Goal: Information Seeking & Learning: Learn about a topic

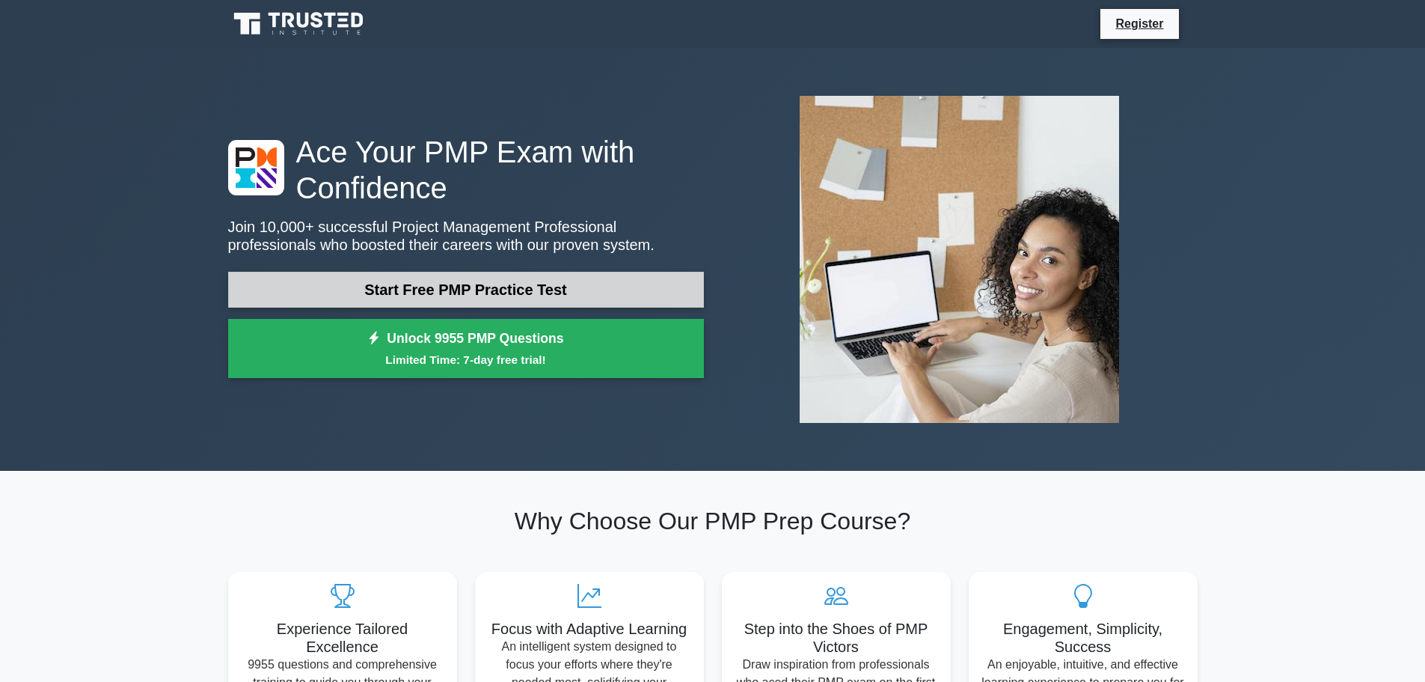
click at [511, 296] on link "Start Free PMP Practice Test" at bounding box center [466, 290] width 476 height 36
click at [501, 290] on link "Start Free PMP Practice Test" at bounding box center [466, 290] width 476 height 36
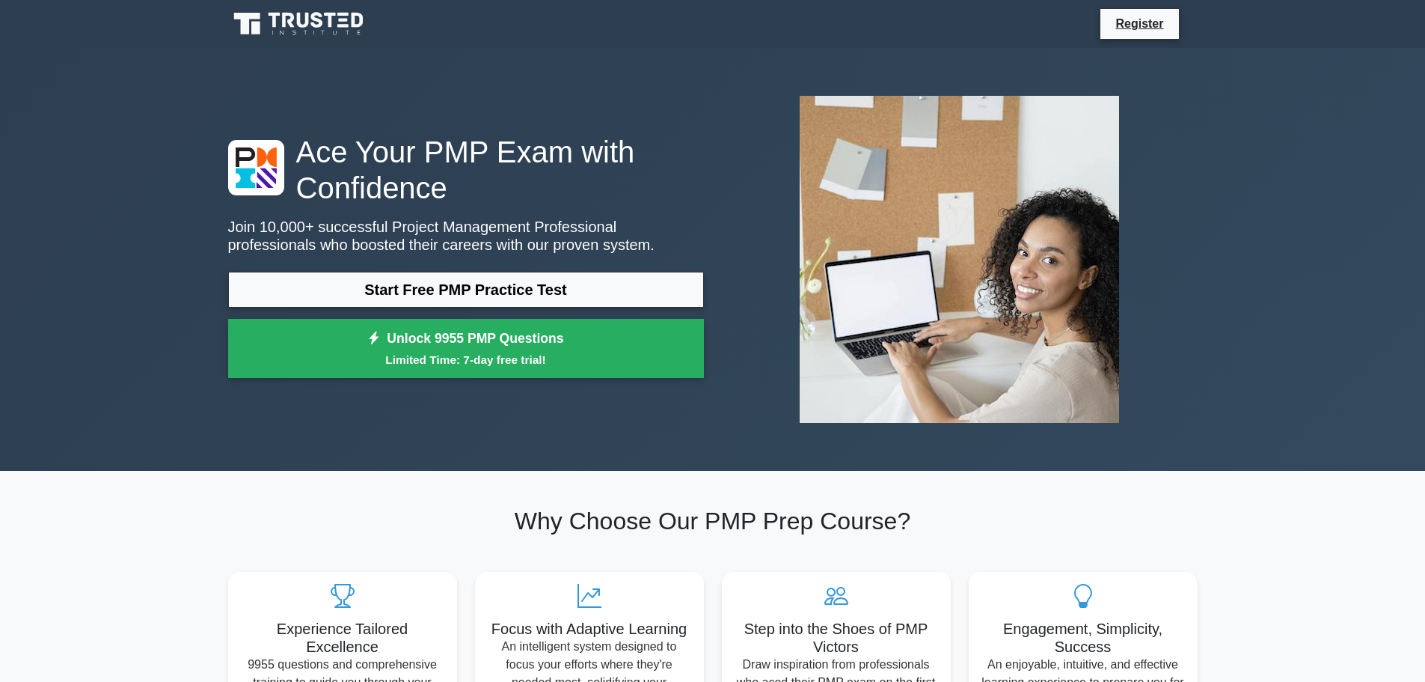
click at [113, 273] on div "Ace Your PMP Exam with Confidence Join 10,000+ successful Project Management Pr…" at bounding box center [712, 259] width 1425 height 423
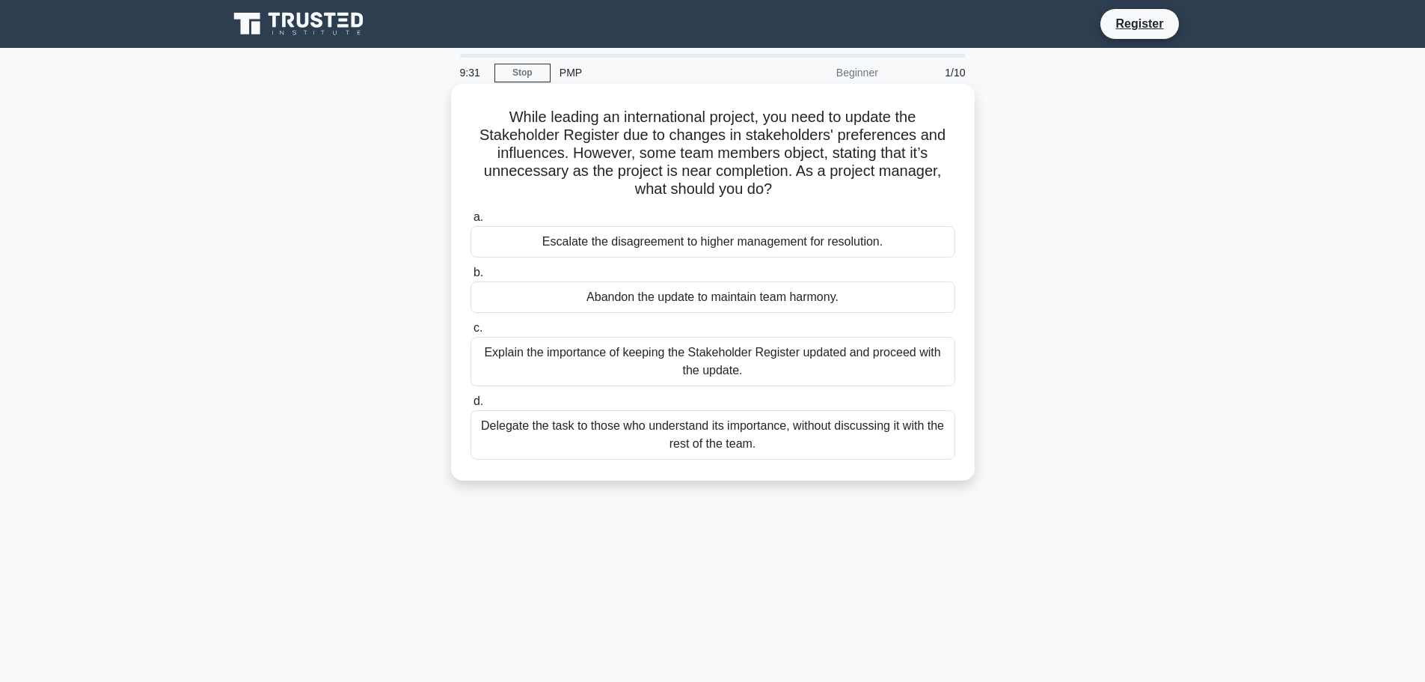
click at [620, 242] on div "Escalate the disagreement to higher management for resolution." at bounding box center [713, 241] width 485 height 31
click at [471, 222] on input "a. Escalate the disagreement to higher management for resolution." at bounding box center [471, 218] width 0 height 10
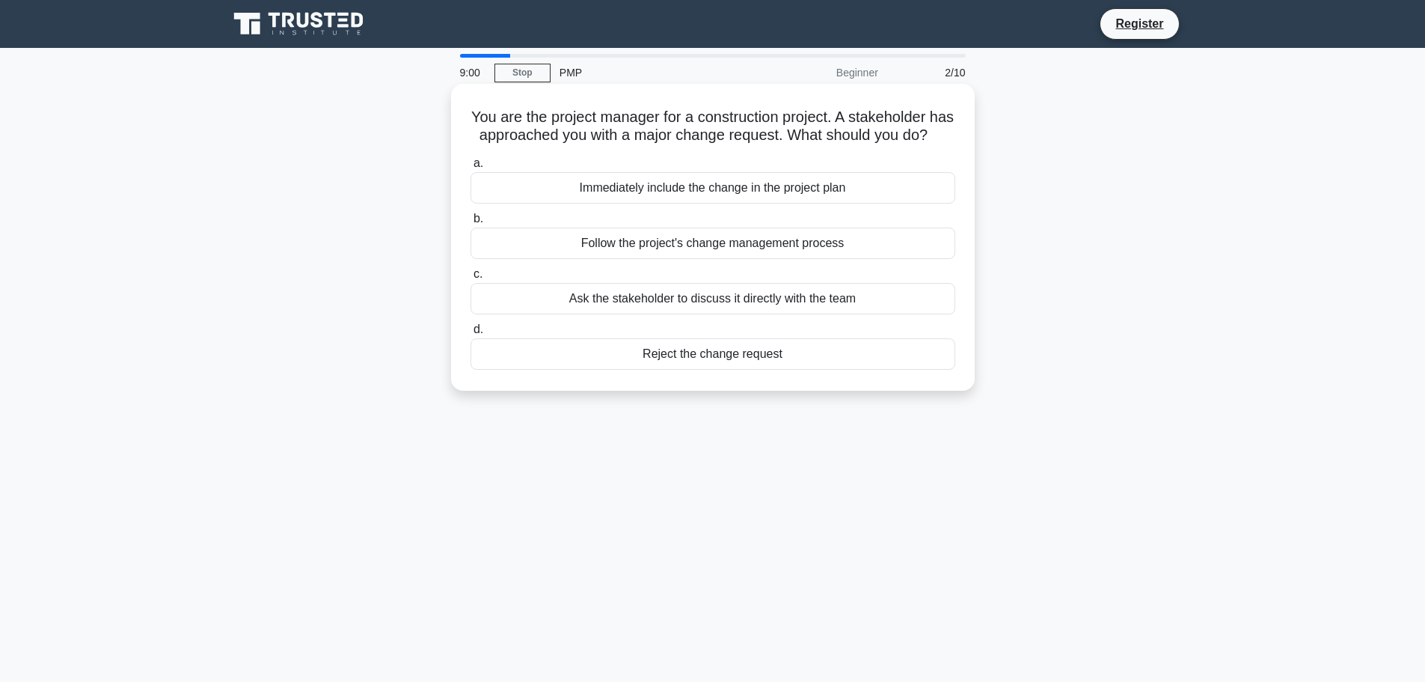
click at [664, 314] on div "Ask the stakeholder to discuss it directly with the team" at bounding box center [713, 298] width 485 height 31
click at [471, 279] on input "c. Ask the stakeholder to discuss it directly with the team" at bounding box center [471, 274] width 0 height 10
